Goal: Information Seeking & Learning: Learn about a topic

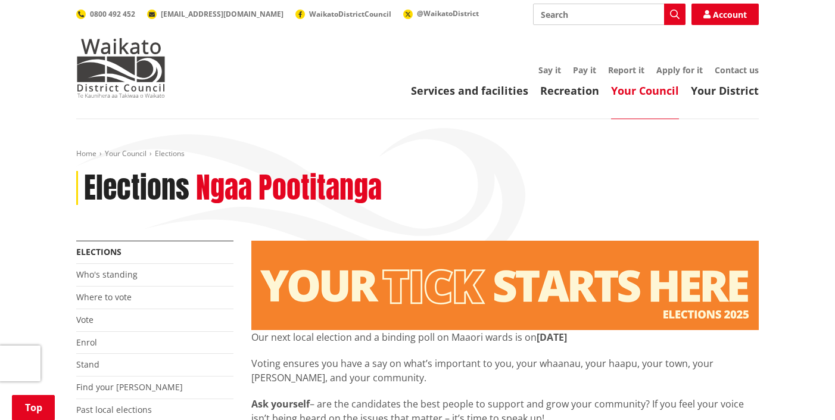
scroll to position [482, 0]
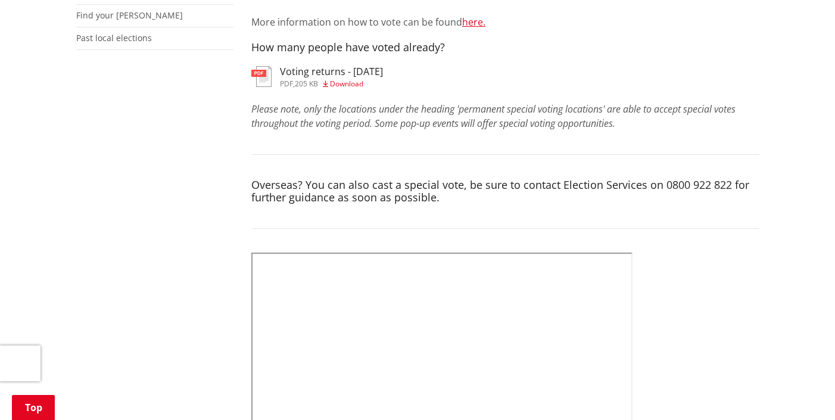
scroll to position [370, 0]
click at [338, 85] on span "Download" at bounding box center [346, 85] width 33 height 10
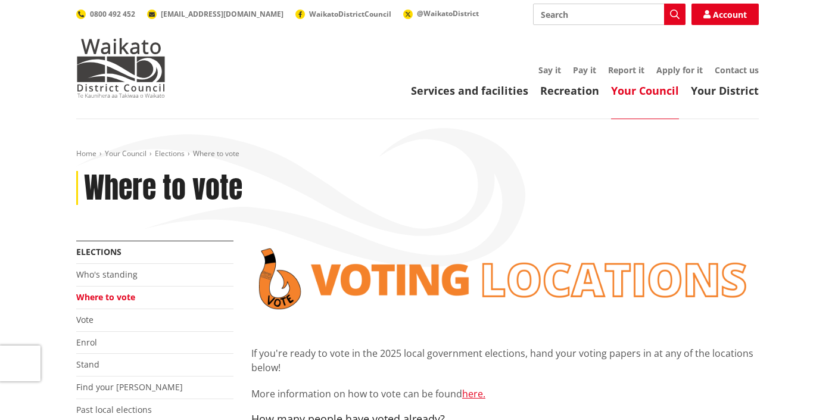
scroll to position [370, 0]
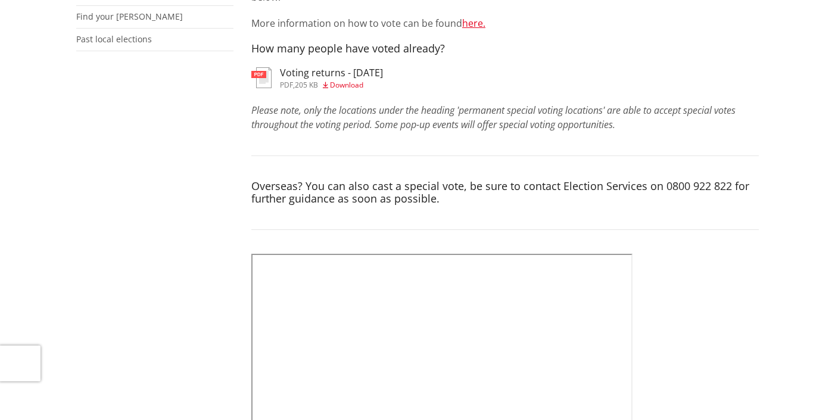
click at [270, 79] on img at bounding box center [261, 77] width 20 height 21
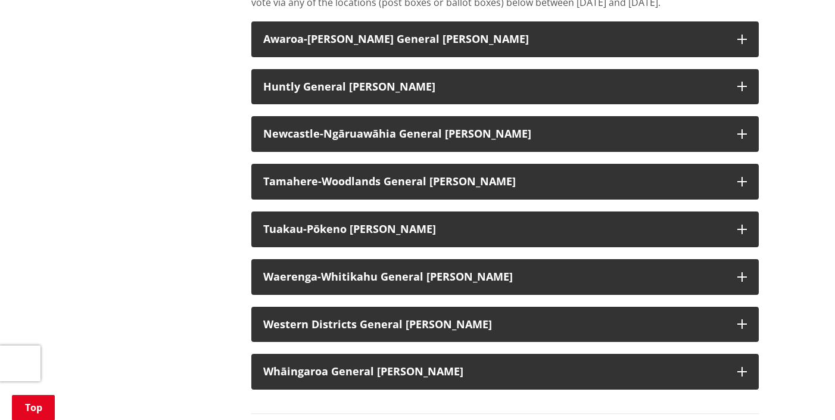
scroll to position [1079, 0]
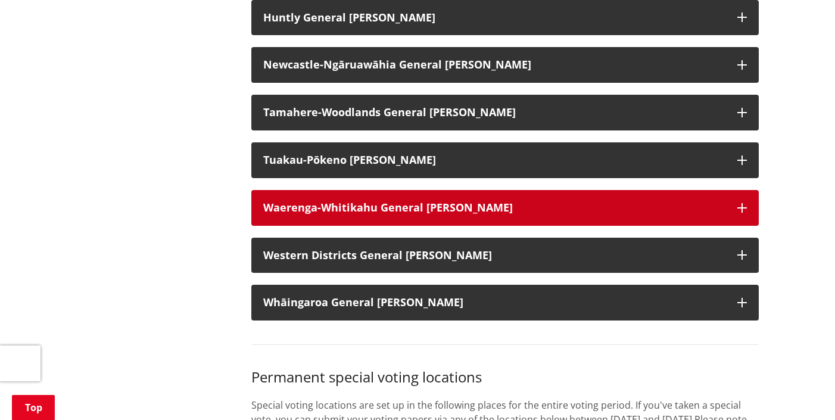
click at [656, 213] on button "Waerenga-Whitikahu General [PERSON_NAME]" at bounding box center [504, 208] width 507 height 36
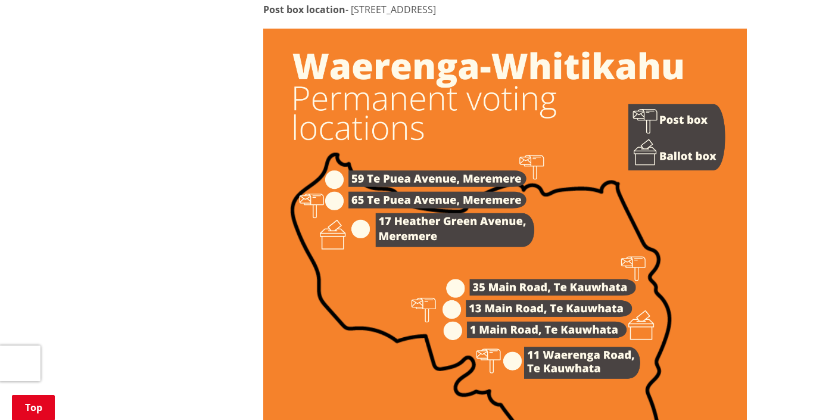
scroll to position [1531, 0]
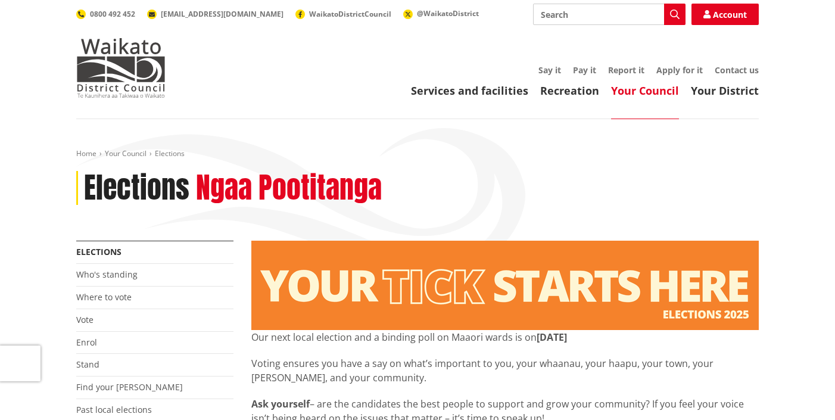
scroll to position [482, 0]
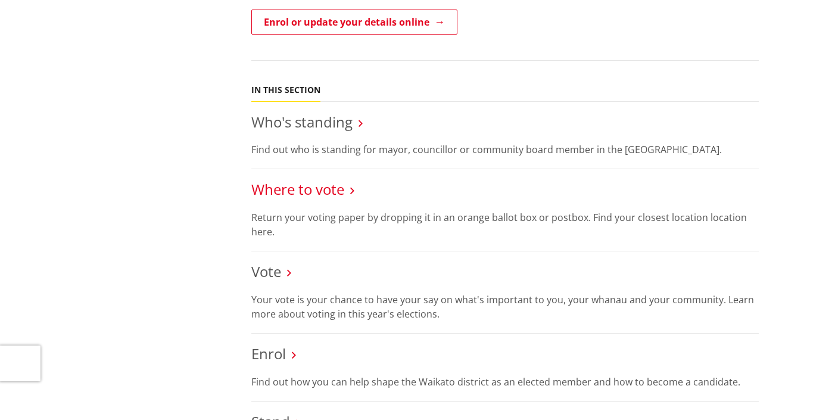
click at [295, 188] on link "Where to vote" at bounding box center [297, 189] width 93 height 20
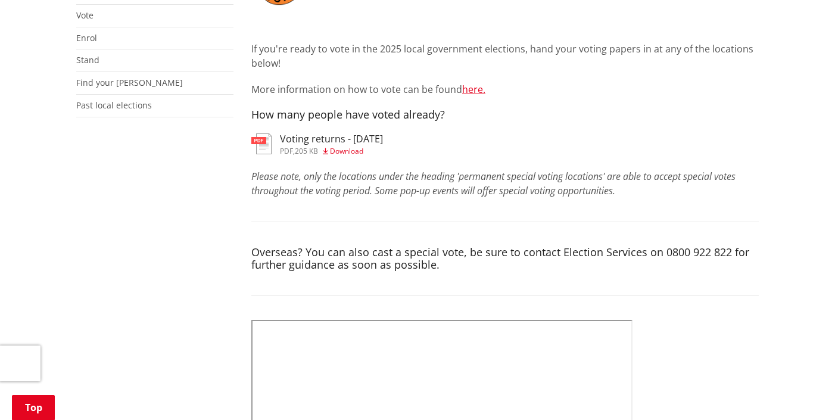
scroll to position [299, 0]
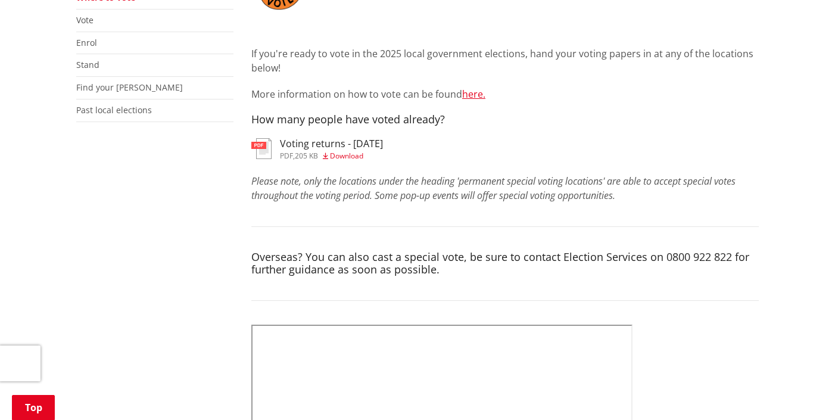
click at [301, 145] on h3 "Voting returns - 7/10/2025" at bounding box center [331, 143] width 103 height 11
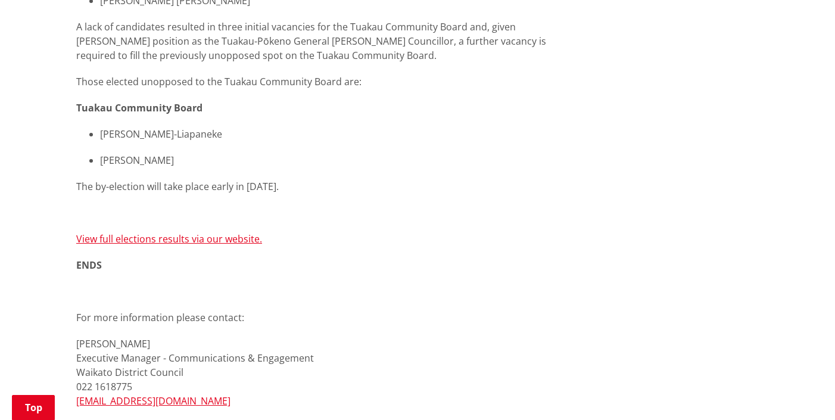
scroll to position [2191, 0]
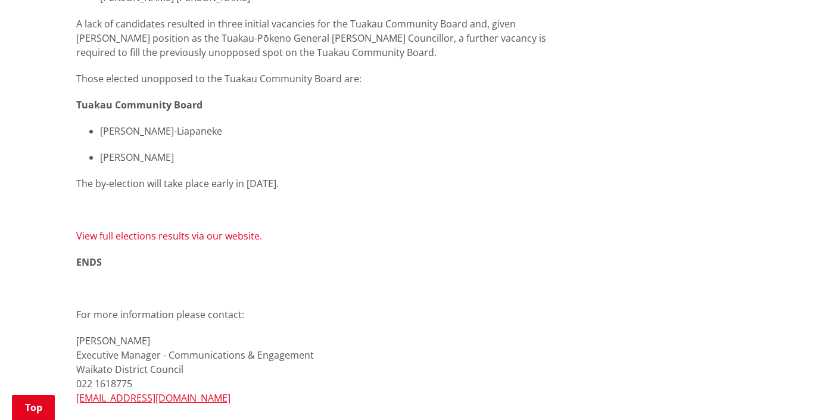
click at [231, 229] on link "View full elections results via our website." at bounding box center [169, 235] width 186 height 13
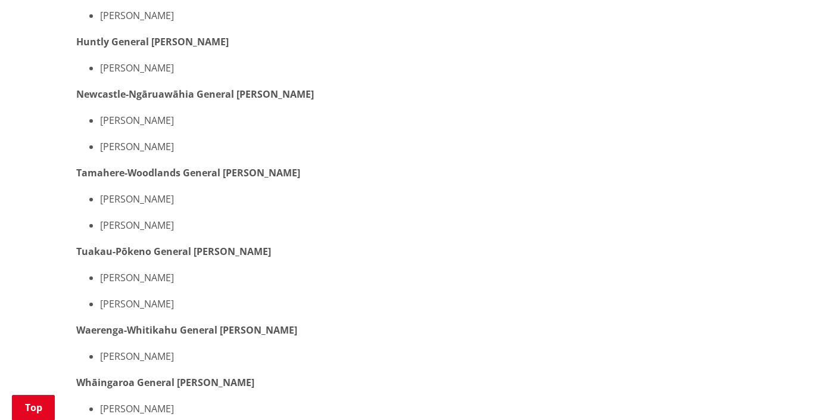
scroll to position [0, 0]
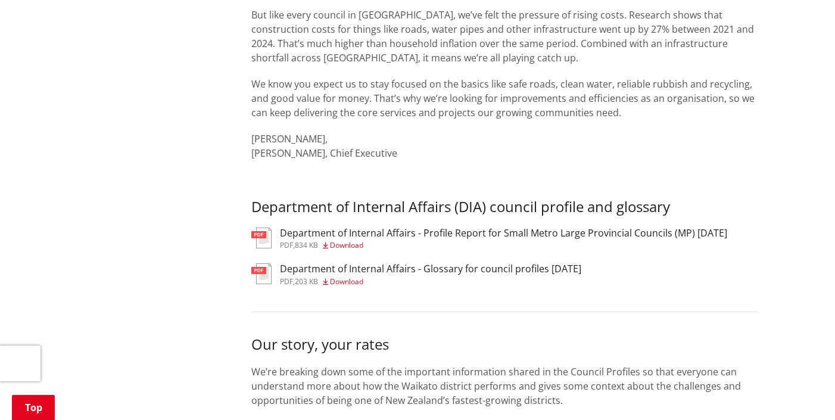
scroll to position [493, 0]
click at [314, 265] on h3 "Department of Internal Affairs - Glossary for council profiles July 2025" at bounding box center [430, 268] width 301 height 11
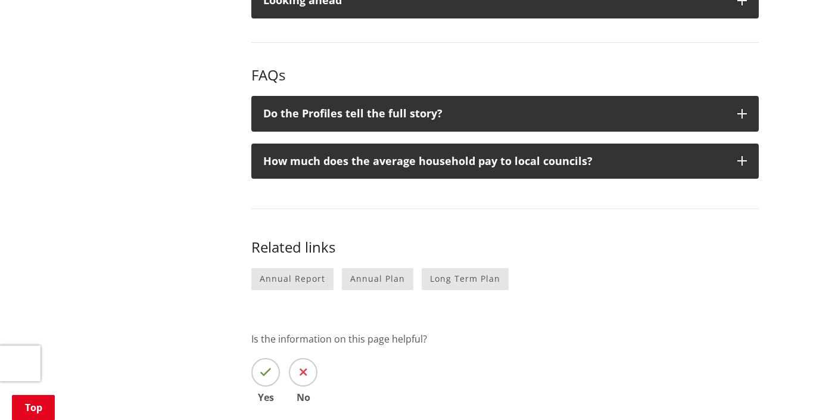
scroll to position [1297, 0]
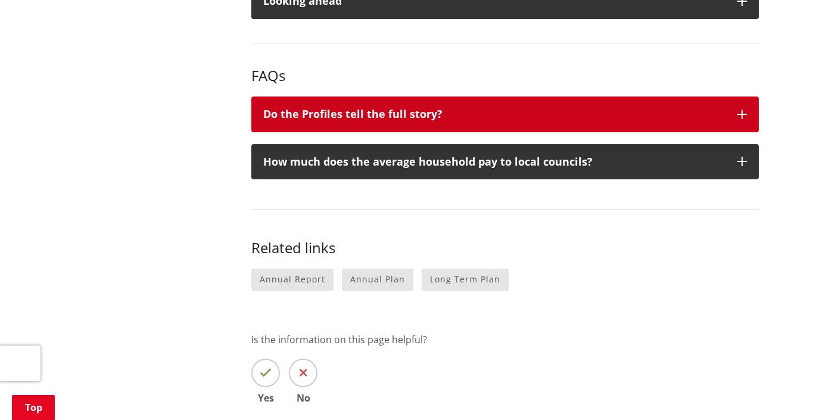
click at [349, 130] on button "Do the Profiles tell the full story?" at bounding box center [504, 114] width 507 height 36
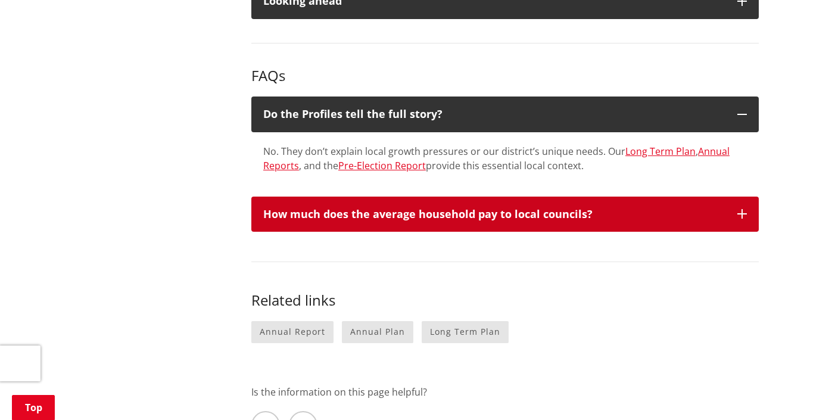
click at [338, 223] on button "How much does the average household pay to local councils?" at bounding box center [504, 214] width 507 height 36
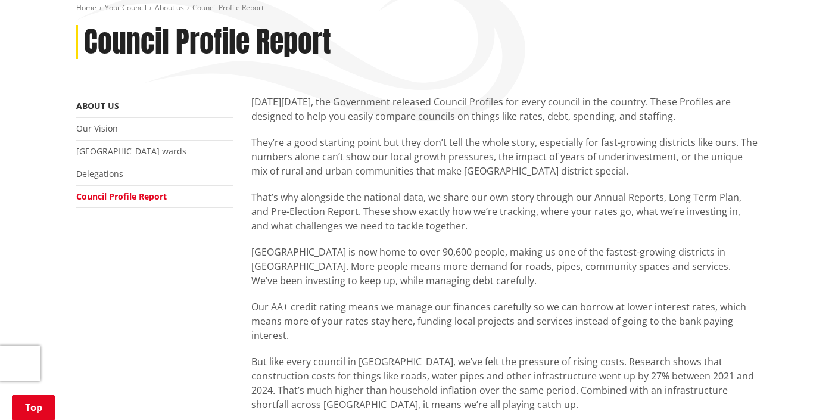
scroll to position [0, 0]
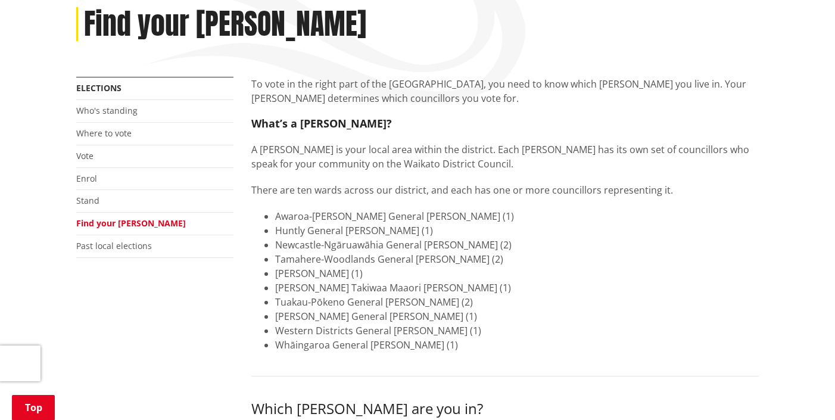
scroll to position [166, 0]
